Goal: Information Seeking & Learning: Check status

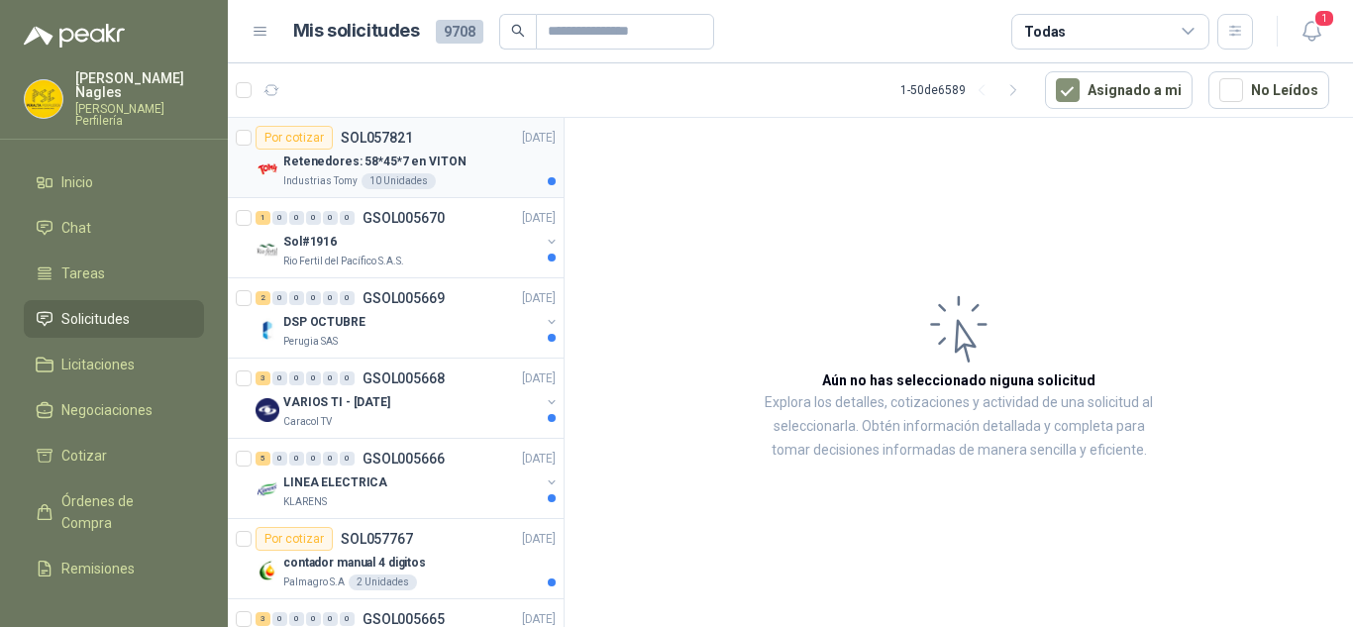
click at [462, 160] on div "Retenedores: 58*45*7 en VITON" at bounding box center [419, 162] width 272 height 24
click at [438, 253] on div "Sol#1916" at bounding box center [411, 242] width 257 height 24
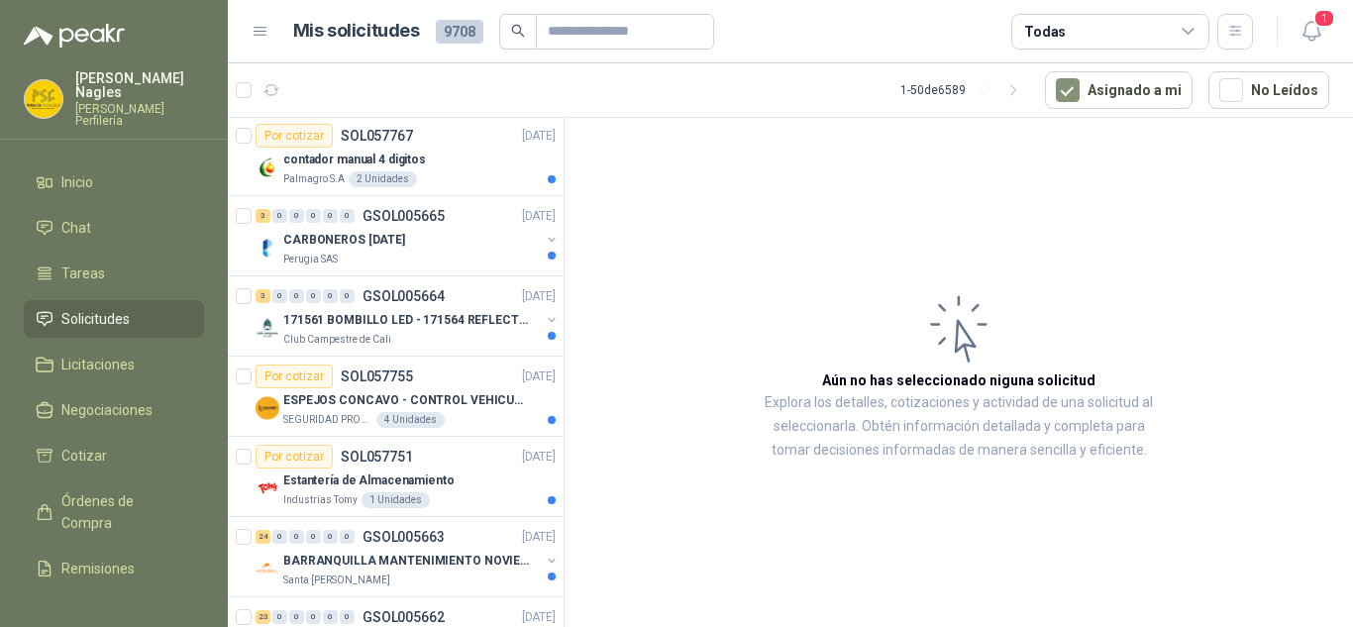
scroll to position [198, 0]
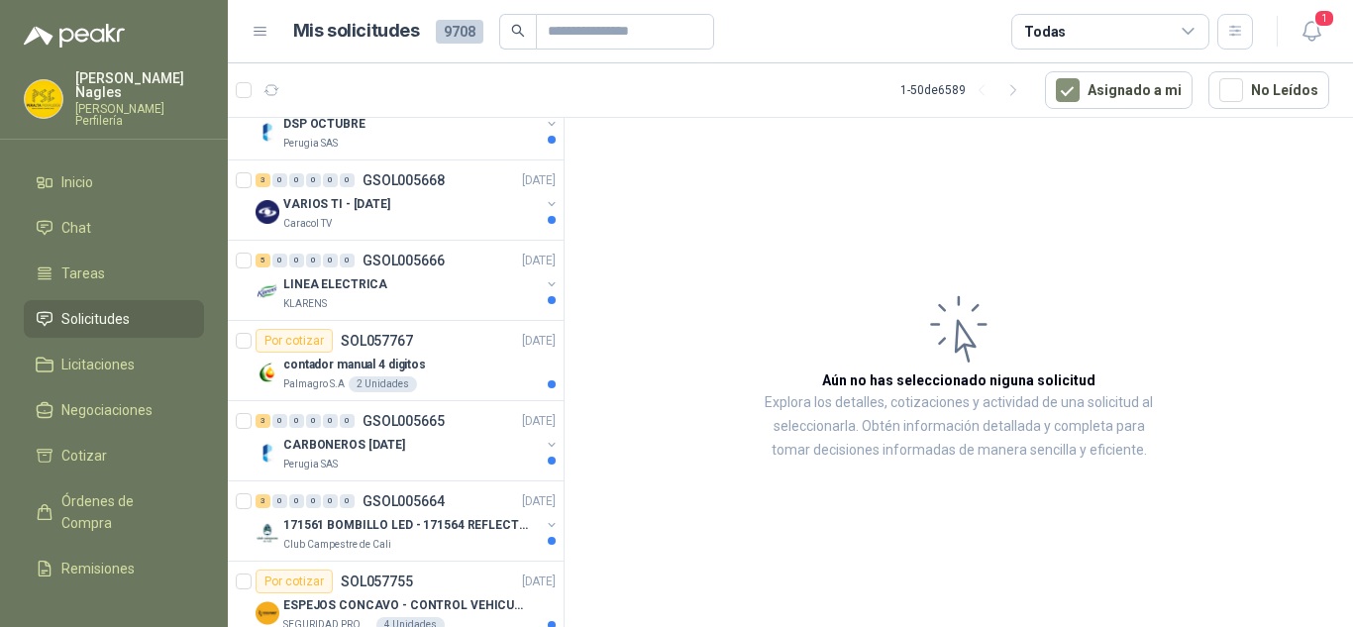
click at [440, 5] on header "Mis solicitudes 9708 Todas 1" at bounding box center [790, 31] width 1125 height 63
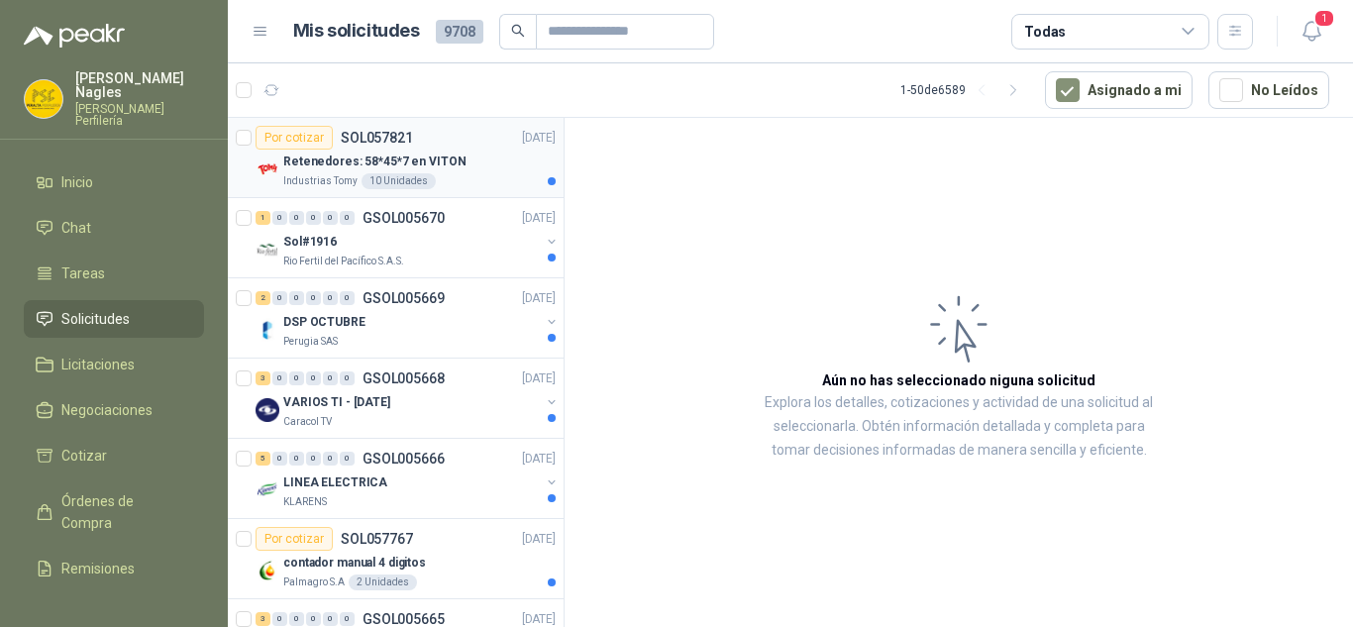
click at [472, 191] on article "Por cotizar SOL057821 [DATE] [MEDICAL_DATA]: 58*45*7 en VITON Industrias Tomy 1…" at bounding box center [396, 158] width 336 height 80
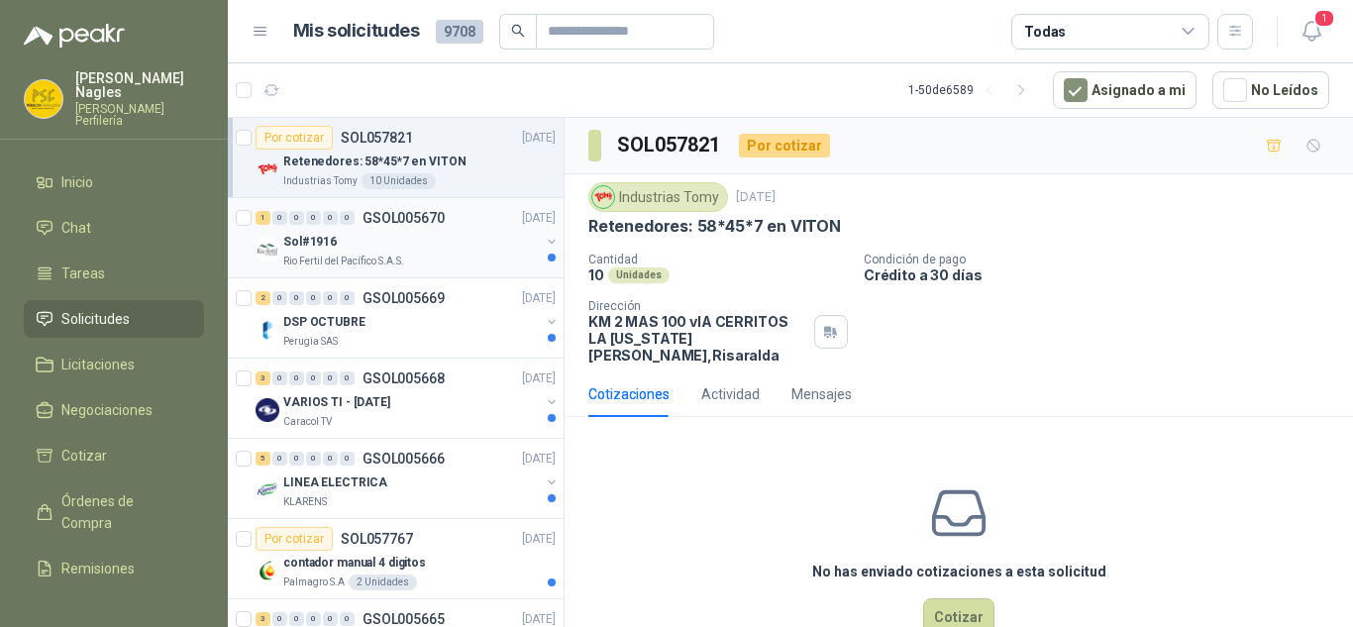
click at [472, 255] on div "Rio Fertil del Pacífico S.A.S." at bounding box center [411, 262] width 257 height 16
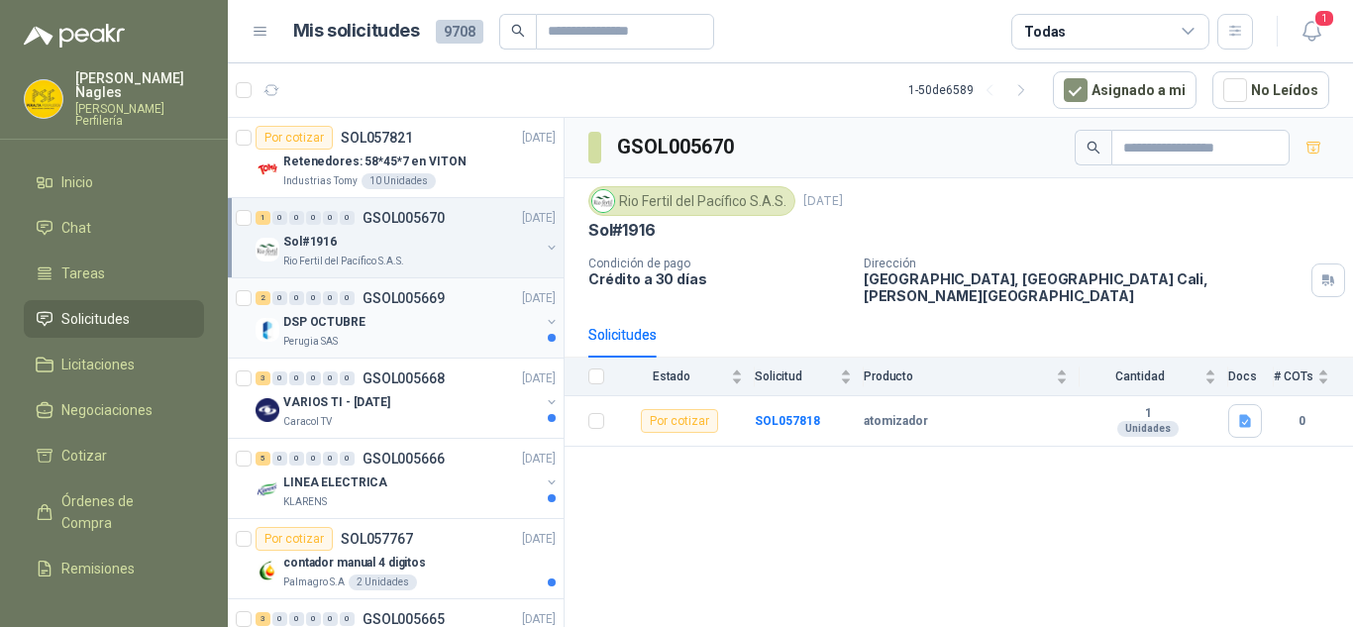
click at [467, 305] on div "2 0 0 0 0 0 GSOL005669 [DATE]" at bounding box center [408, 298] width 304 height 24
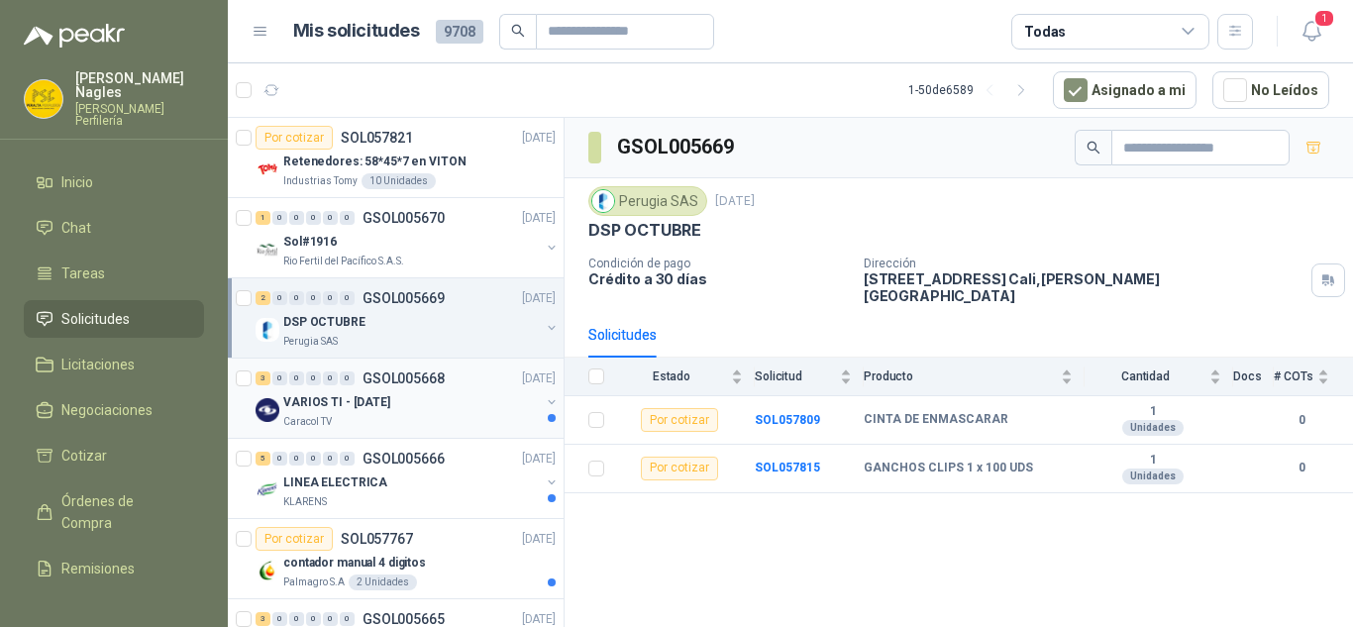
click at [453, 400] on div "VARIOS TI - [DATE]" at bounding box center [411, 402] width 257 height 24
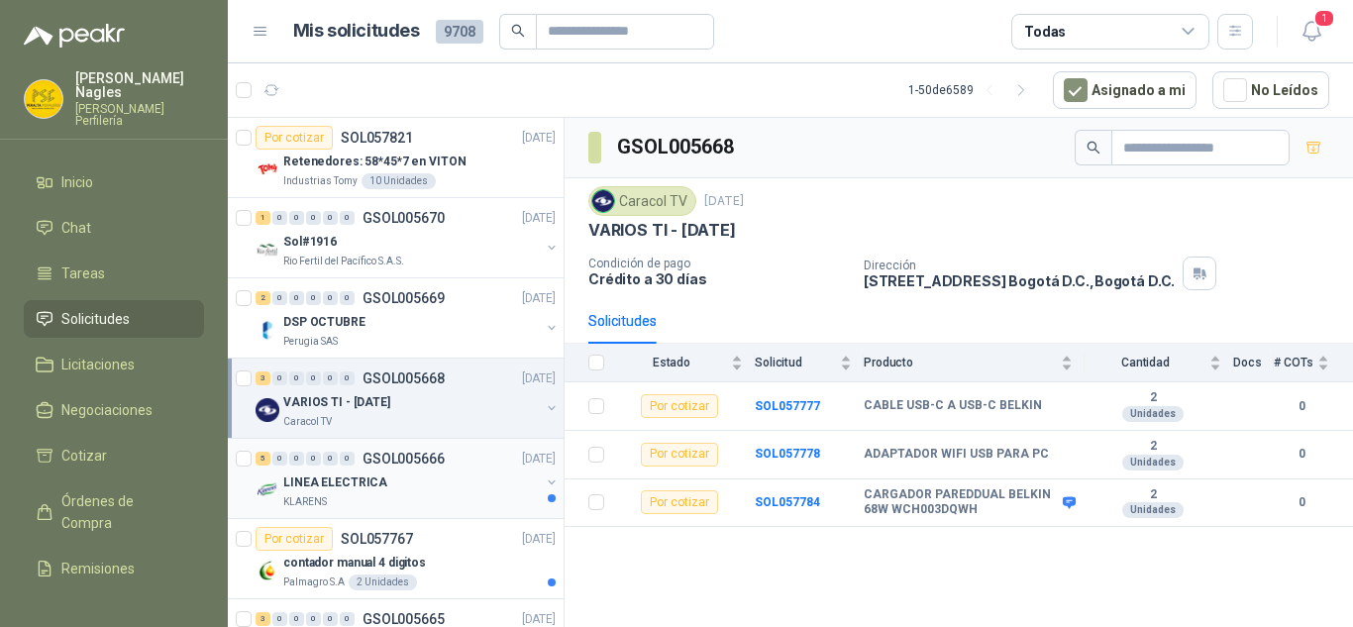
click at [405, 460] on p "GSOL005666" at bounding box center [404, 459] width 82 height 14
click at [425, 464] on p "GSOL005666" at bounding box center [404, 459] width 82 height 14
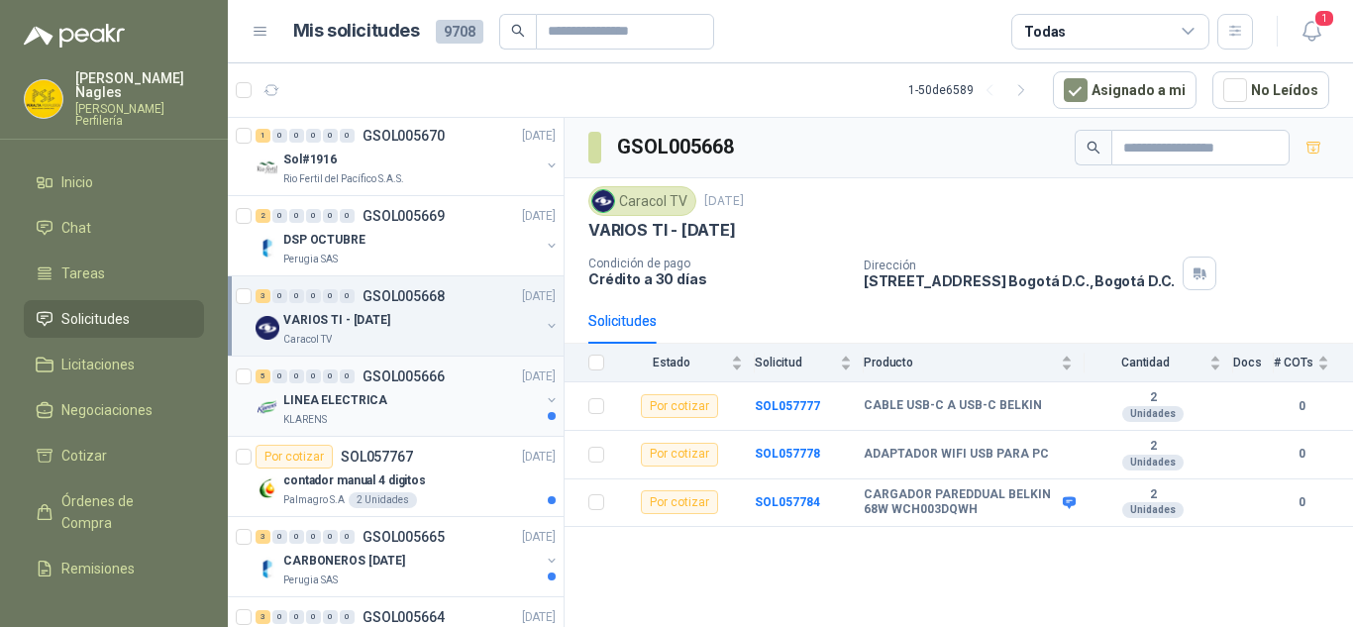
scroll to position [93, 0]
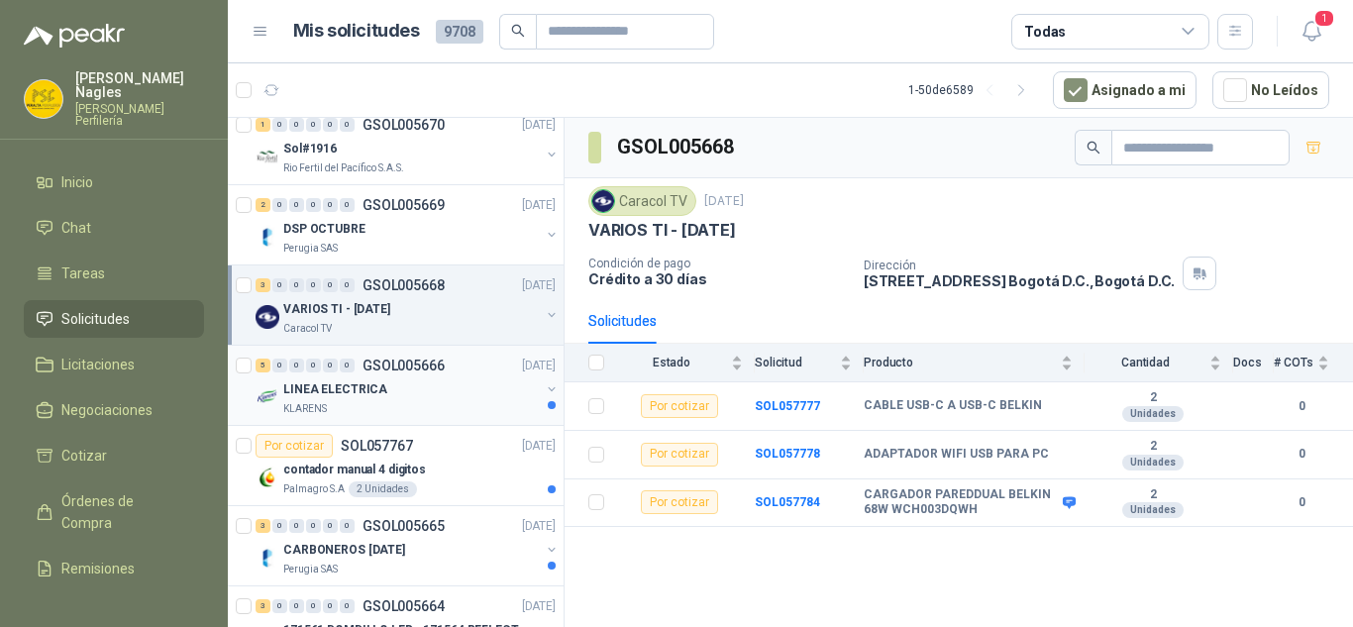
click at [433, 413] on div "KLARENS" at bounding box center [411, 409] width 257 height 16
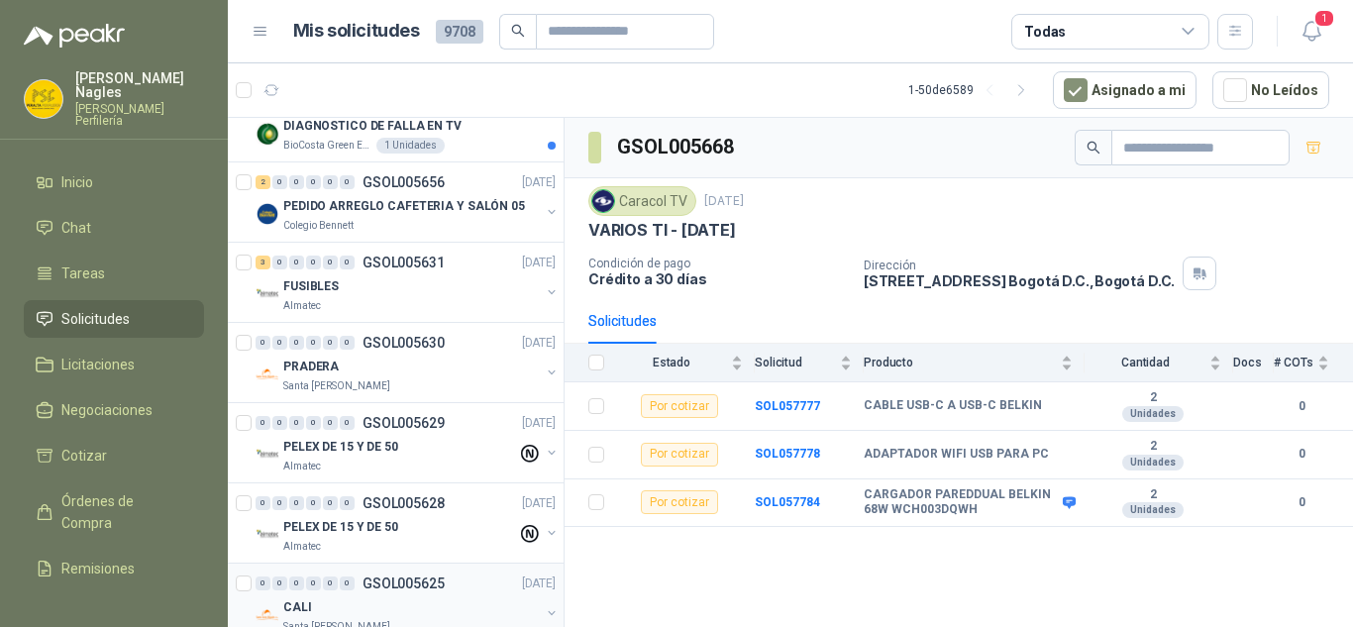
scroll to position [1381, 0]
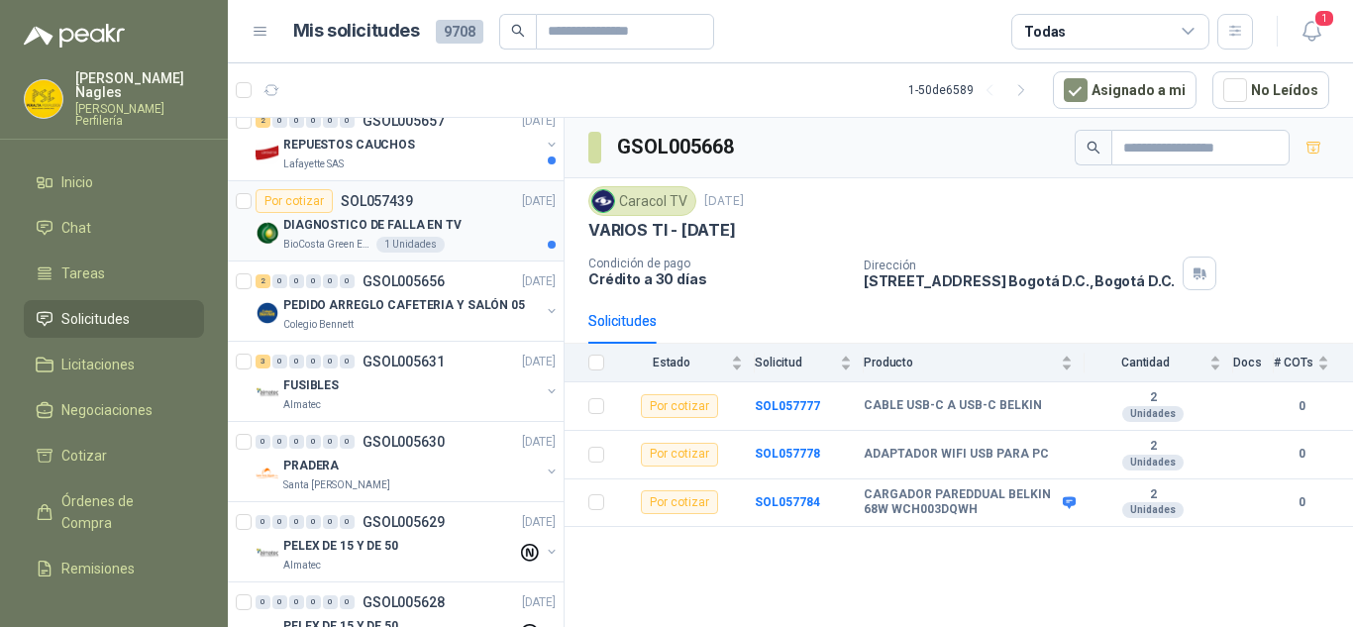
click at [476, 229] on div "DIAGNOSTICO DE FALLA EN TV" at bounding box center [419, 225] width 272 height 24
